Goal: Information Seeking & Learning: Check status

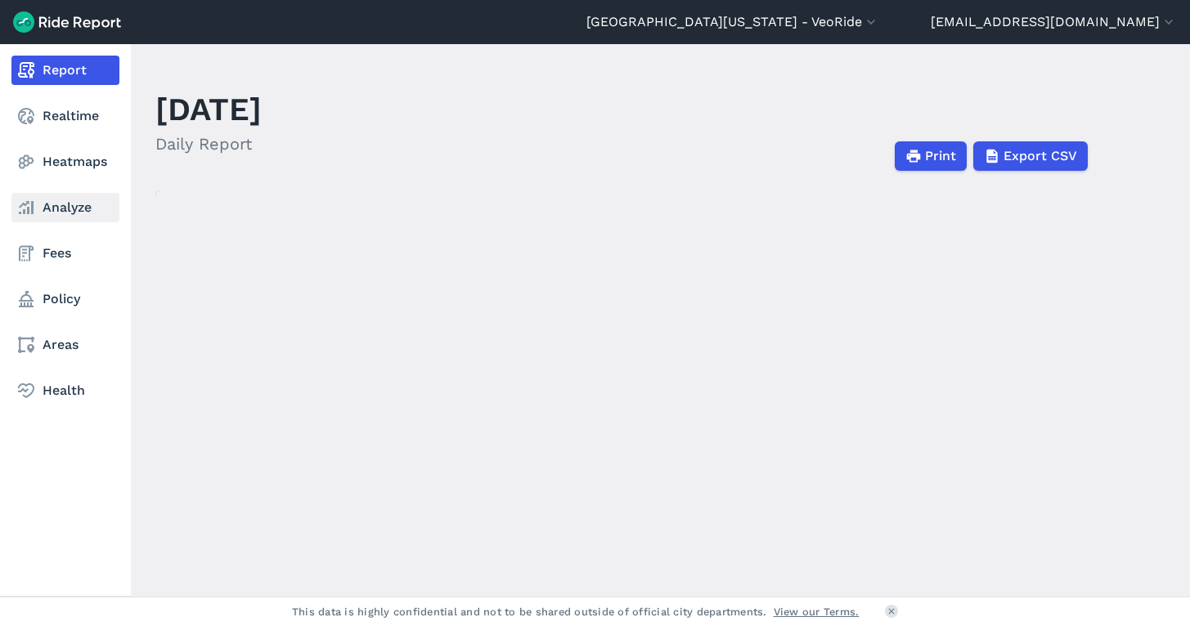
click at [23, 206] on icon at bounding box center [26, 208] width 20 height 20
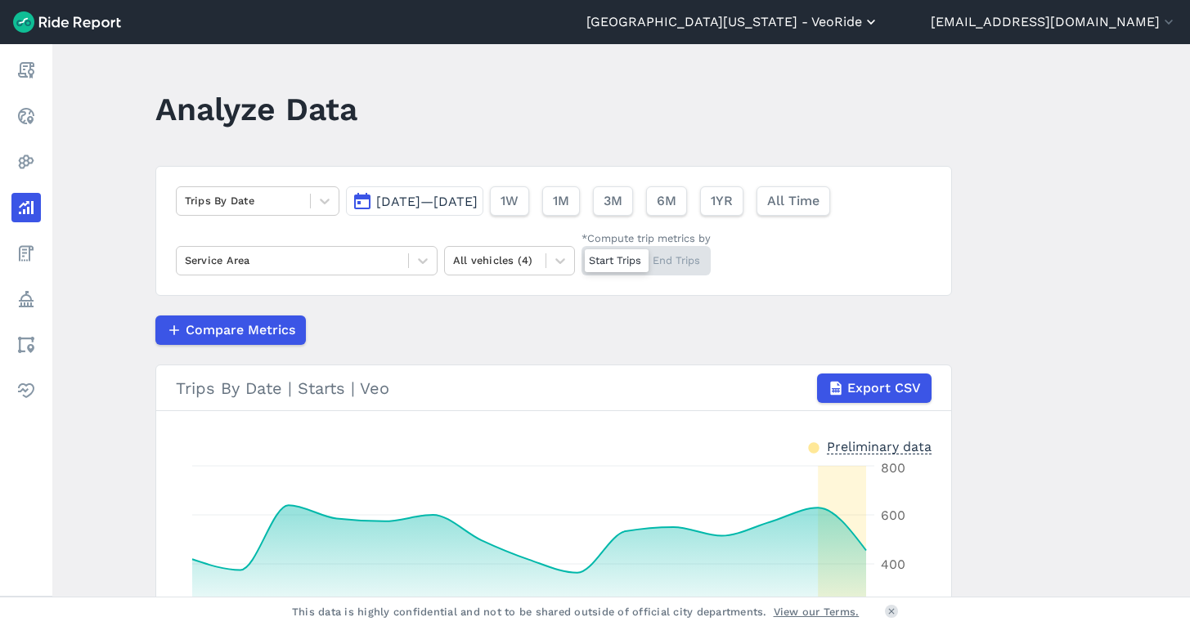
click at [879, 21] on button "[GEOGRAPHIC_DATA][US_STATE] - VeoRide" at bounding box center [732, 22] width 293 height 20
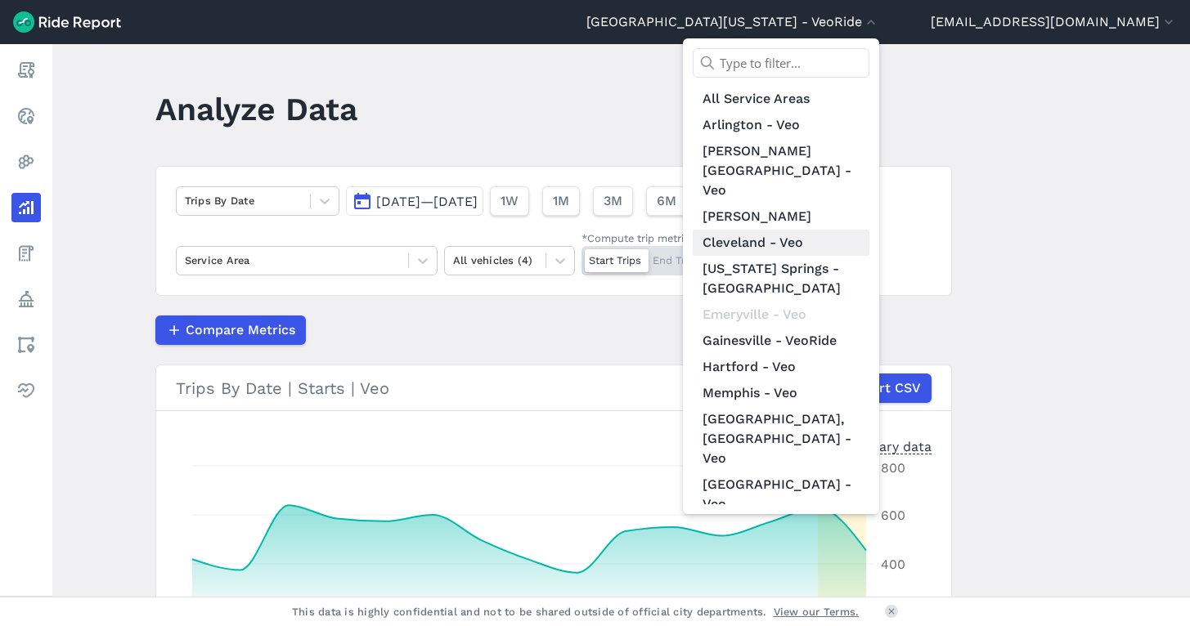
click at [857, 230] on link "Cleveland - Veo" at bounding box center [781, 243] width 177 height 26
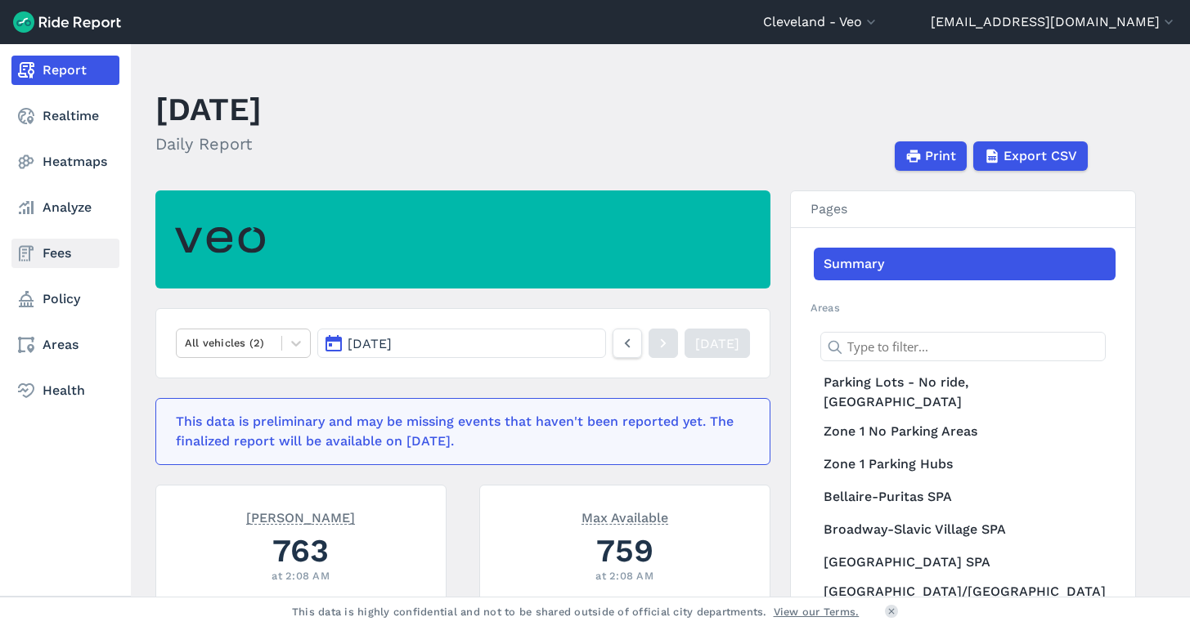
click at [44, 263] on link "Fees" at bounding box center [65, 253] width 108 height 29
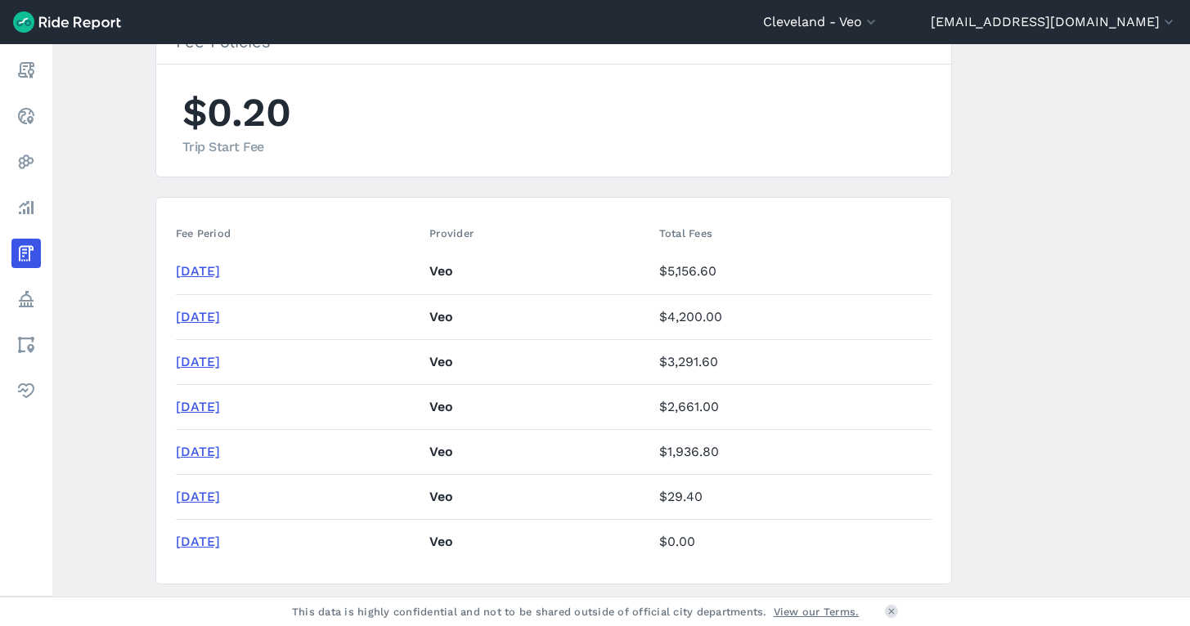
scroll to position [144, 0]
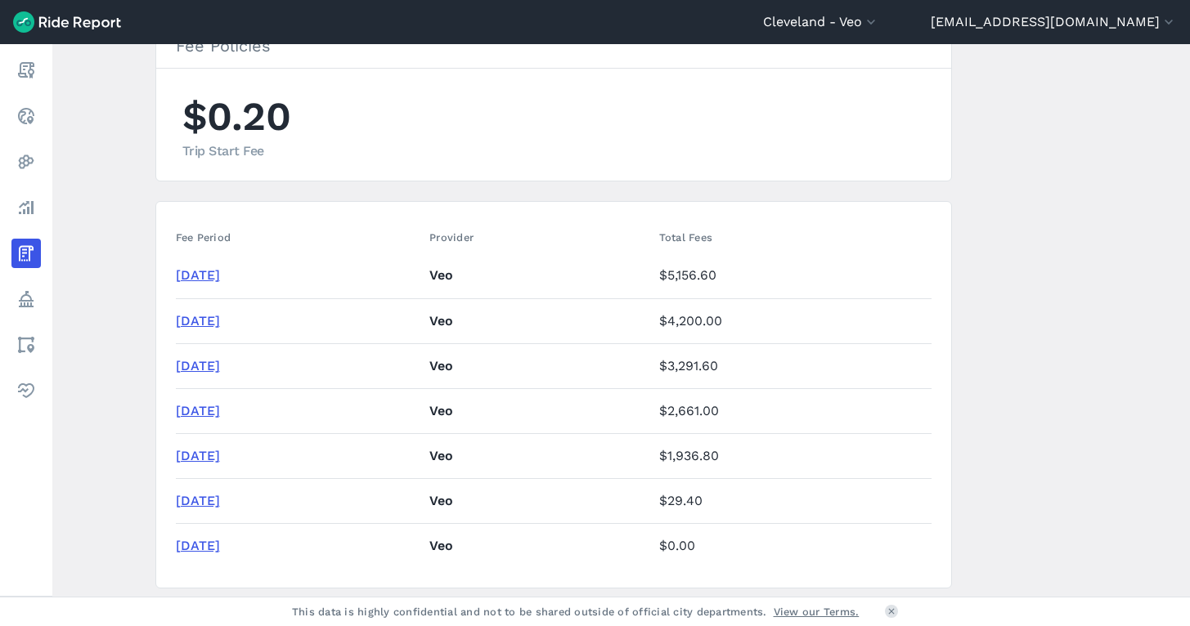
click at [214, 275] on link "[DATE]" at bounding box center [198, 275] width 44 height 16
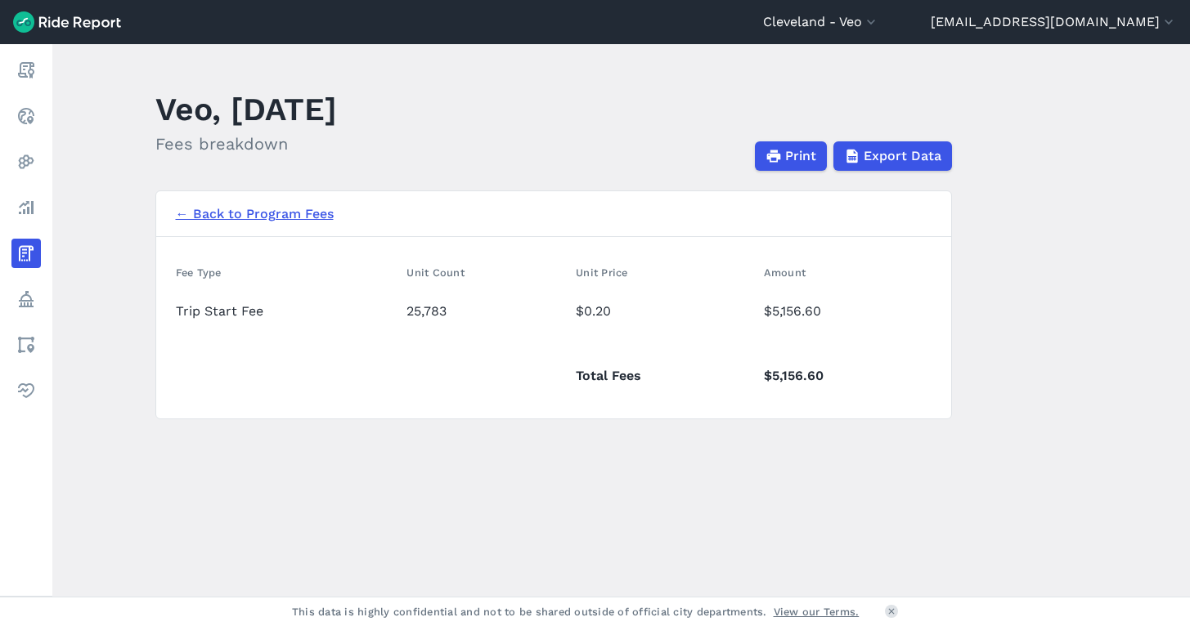
click at [244, 217] on link "← Back to Program Fees" at bounding box center [255, 214] width 158 height 20
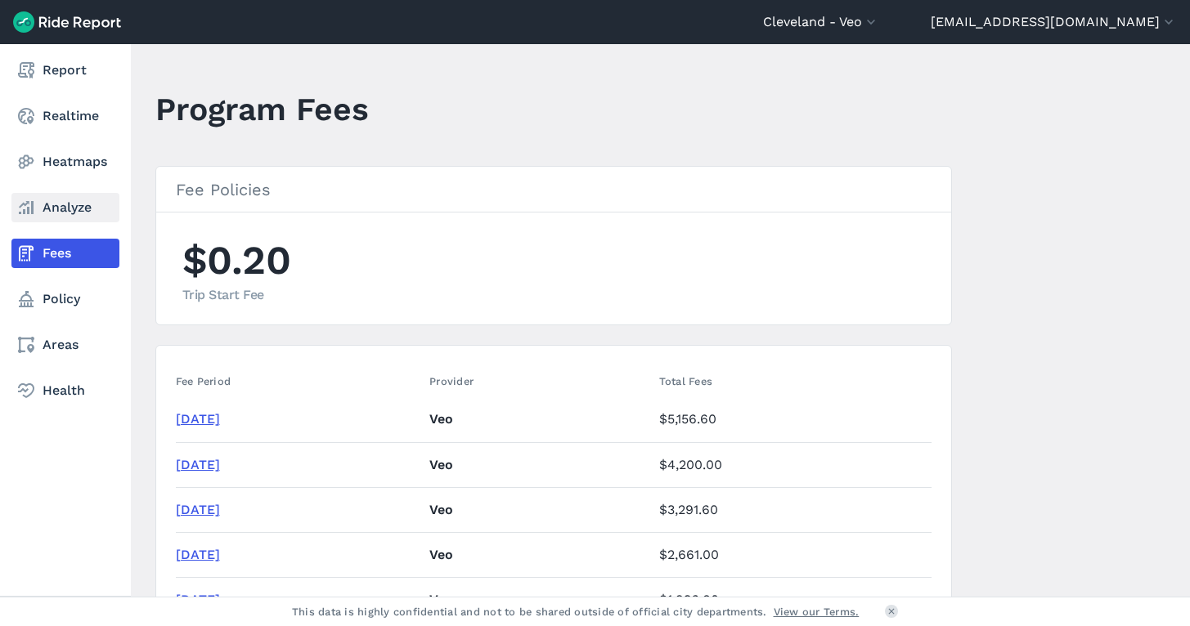
click at [61, 210] on link "Analyze" at bounding box center [65, 207] width 108 height 29
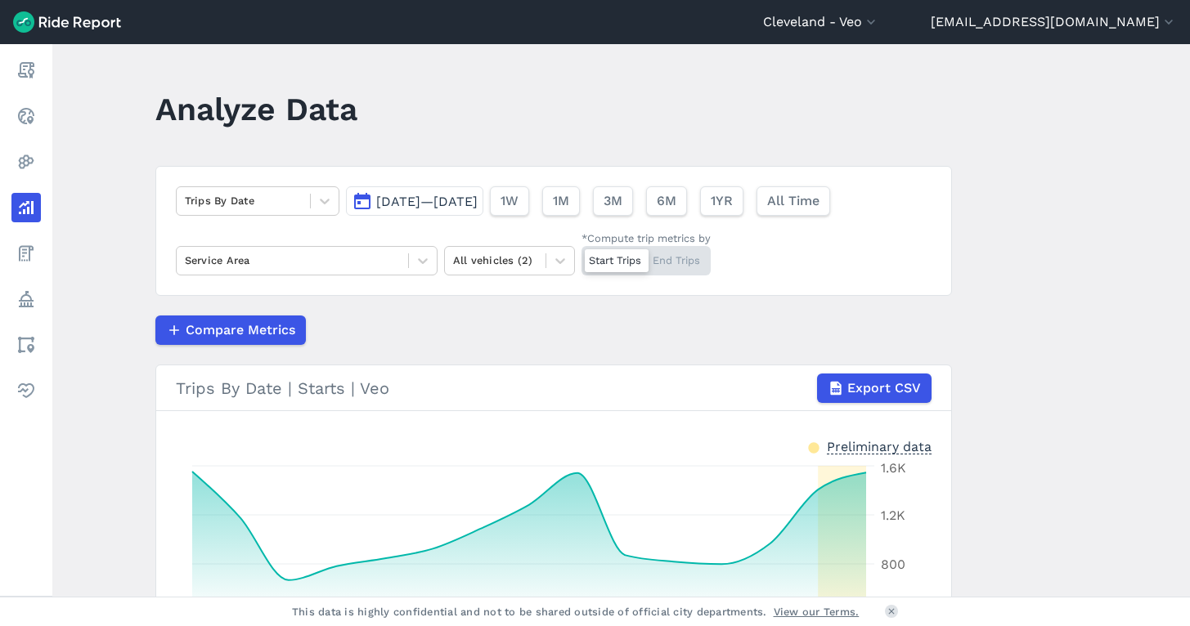
click at [397, 204] on span "[DATE]—[DATE]" at bounding box center [426, 202] width 101 height 16
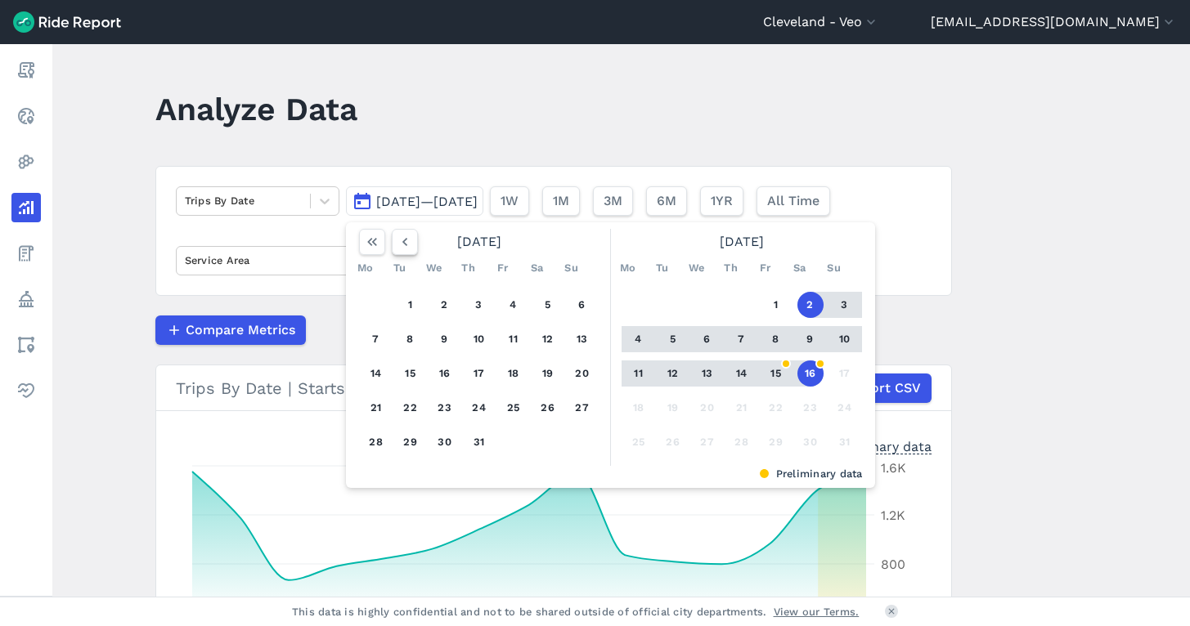
click at [407, 245] on icon "button" at bounding box center [405, 242] width 16 height 16
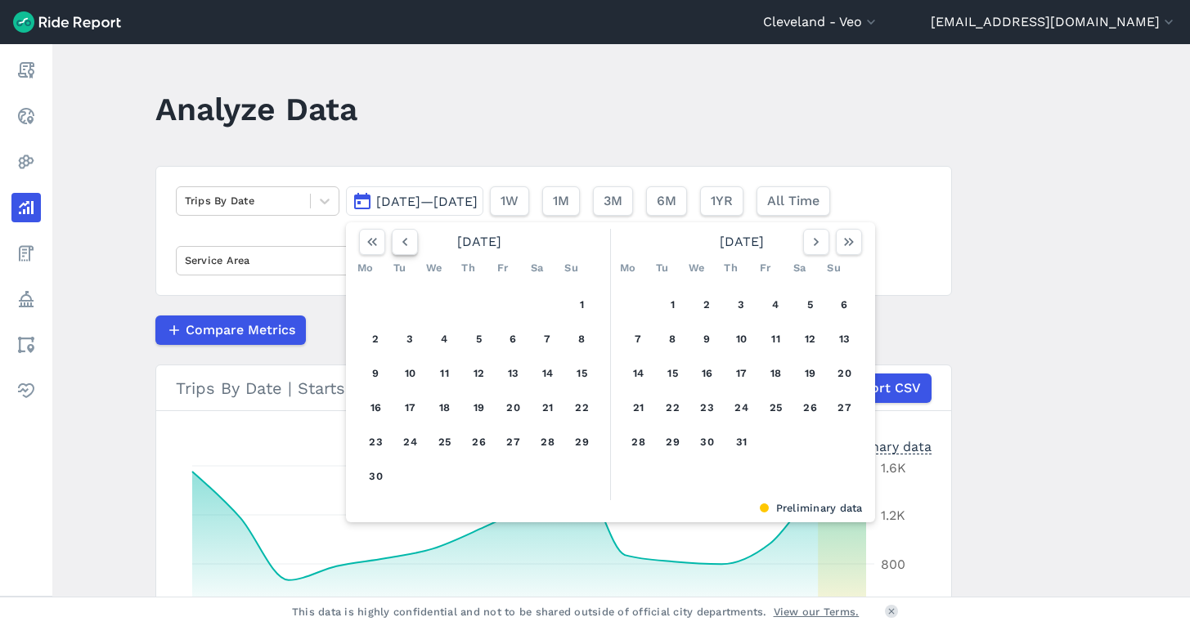
click at [407, 245] on icon "button" at bounding box center [405, 242] width 16 height 16
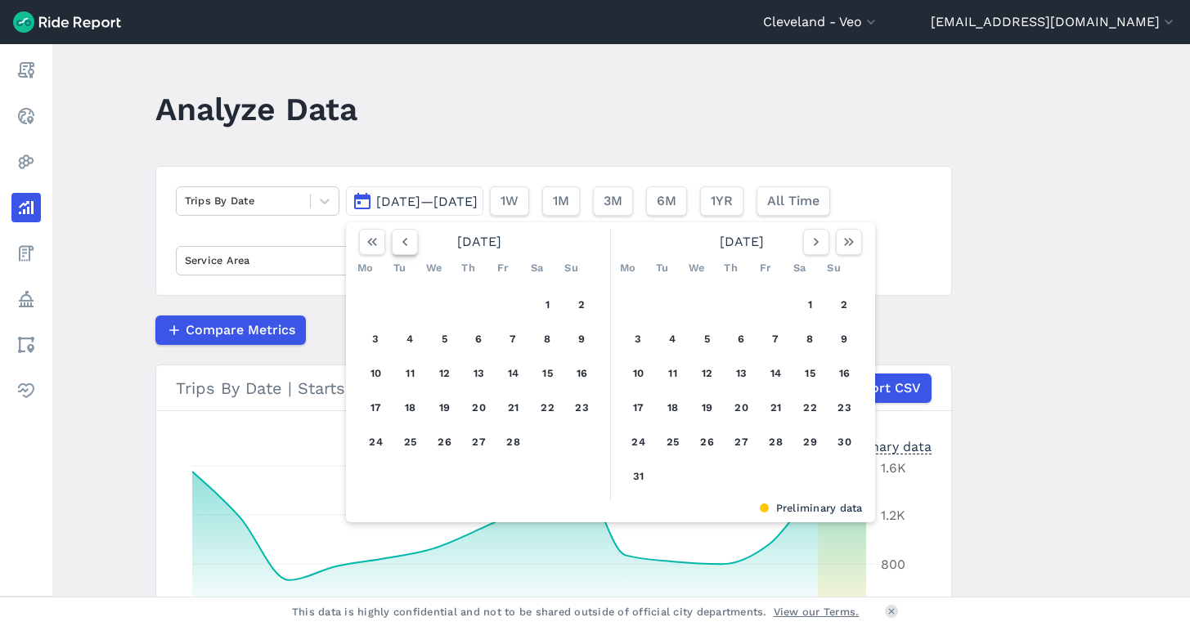
click at [407, 245] on icon "button" at bounding box center [405, 242] width 16 height 16
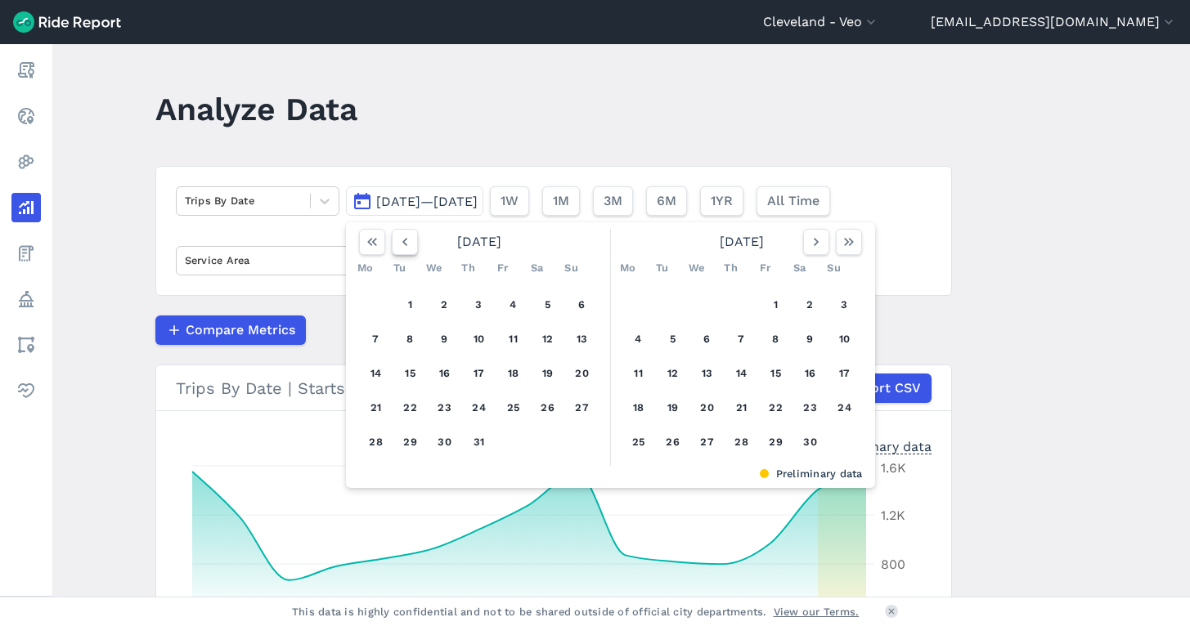
click at [407, 245] on icon "button" at bounding box center [405, 242] width 16 height 16
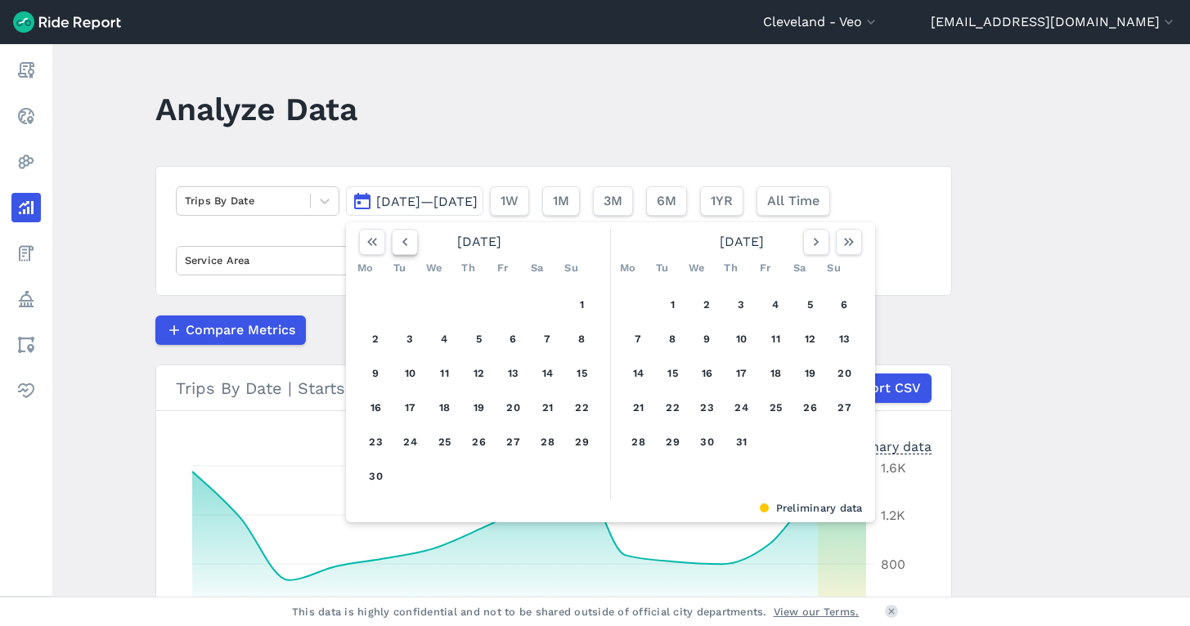
click at [407, 245] on icon "button" at bounding box center [405, 242] width 16 height 16
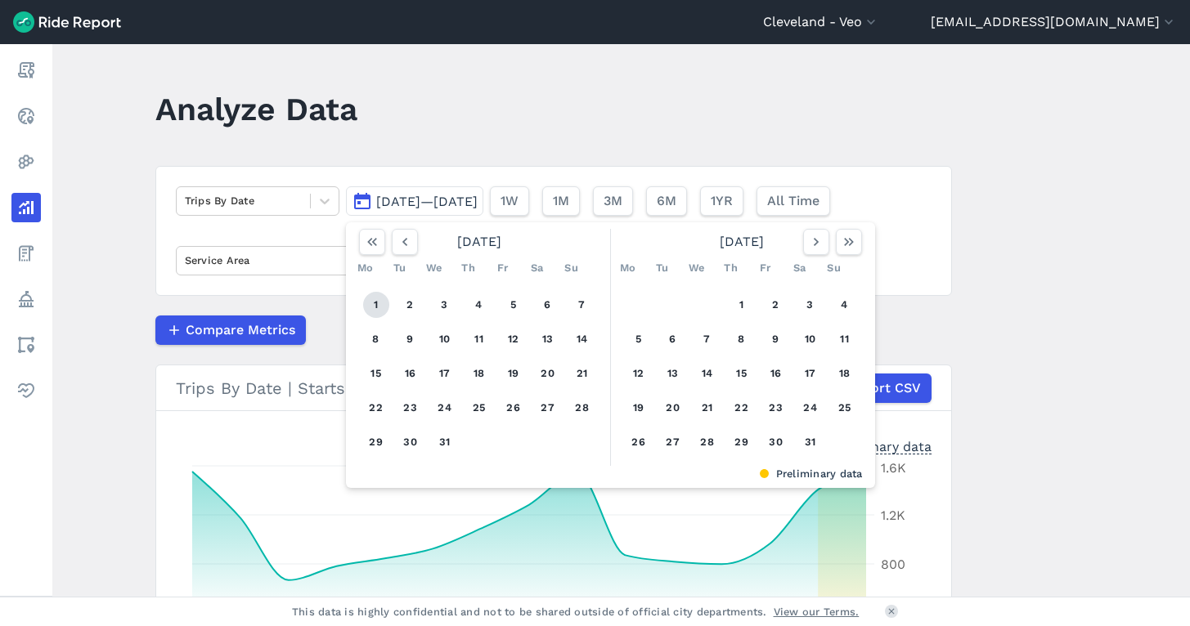
click at [368, 307] on button "1" at bounding box center [376, 305] width 26 height 26
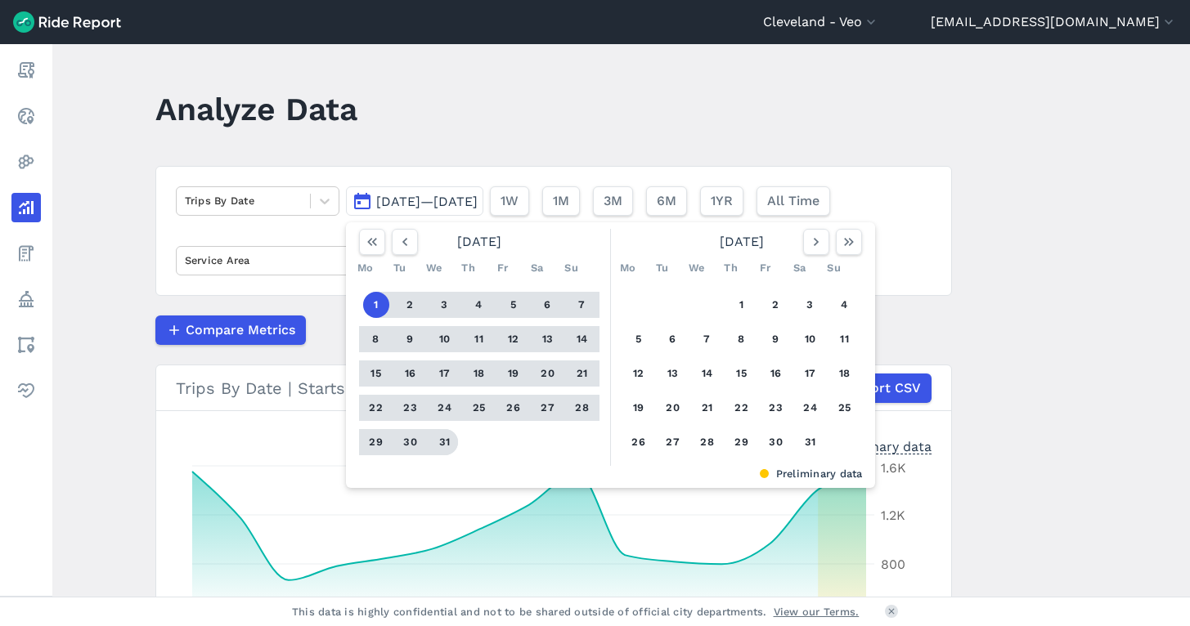
click at [448, 442] on button "31" at bounding box center [445, 442] width 26 height 26
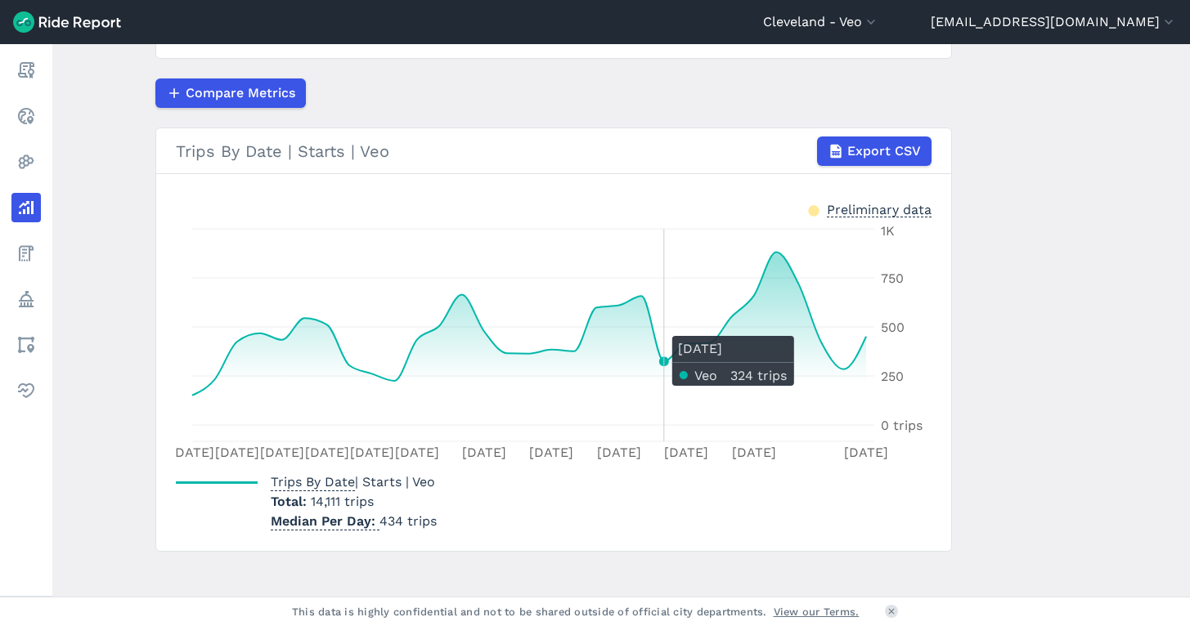
scroll to position [236, 0]
